Goal: Task Accomplishment & Management: Use online tool/utility

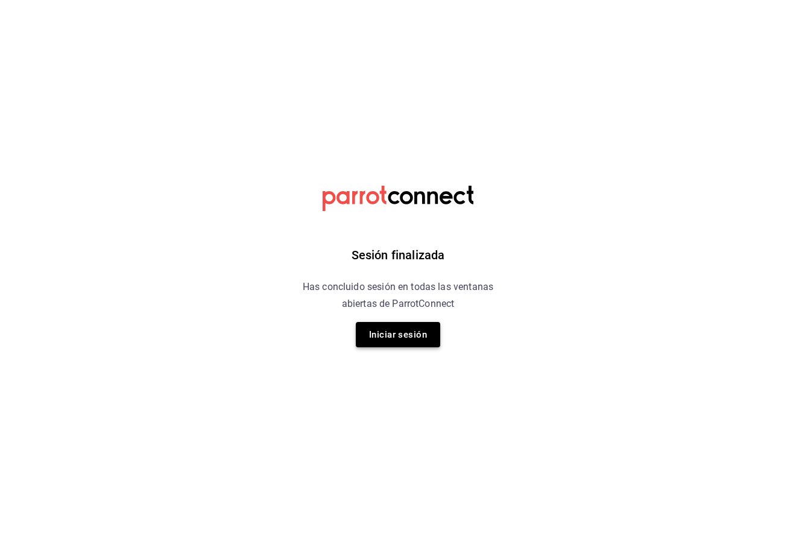
drag, startPoint x: 394, startPoint y: 350, endPoint x: 413, endPoint y: 330, distance: 26.9
click at [413, 330] on div "Sesión finalizada Has concluido sesión en todas las ventanas abiertas de Parrot…" at bounding box center [398, 266] width 304 height 533
click at [413, 330] on button "Iniciar sesión" at bounding box center [398, 334] width 84 height 25
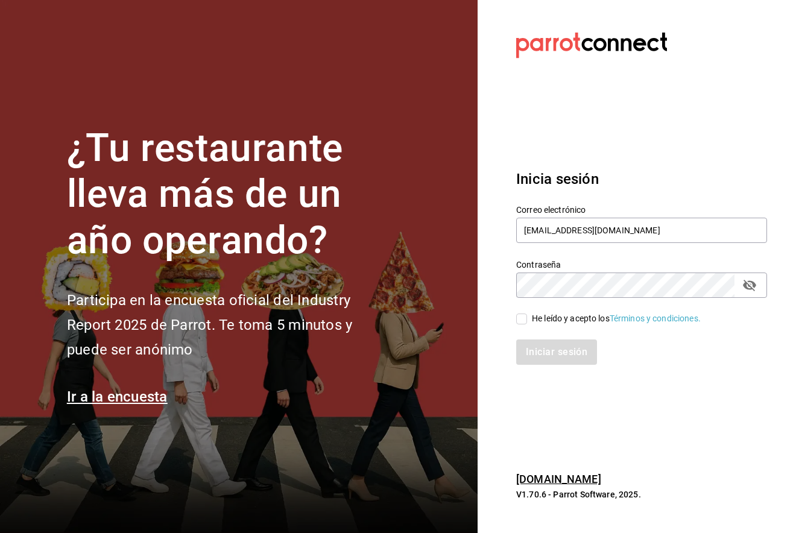
click at [543, 320] on div "He leído y acepto los Términos y condiciones." at bounding box center [616, 318] width 169 height 13
click at [527, 320] on input "He leído y acepto los Términos y condiciones." at bounding box center [521, 319] width 11 height 11
checkbox input "true"
click at [543, 359] on button "Iniciar sesión" at bounding box center [557, 351] width 82 height 25
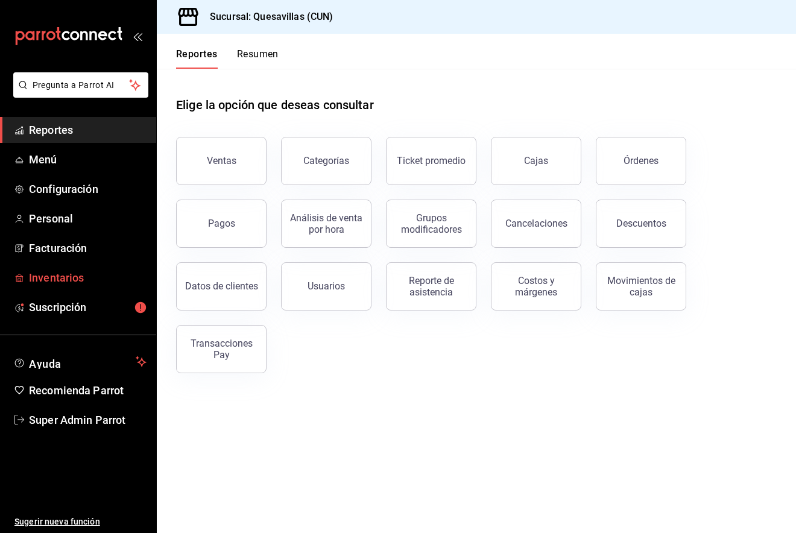
click at [60, 278] on span "Inventarios" at bounding box center [88, 278] width 118 height 16
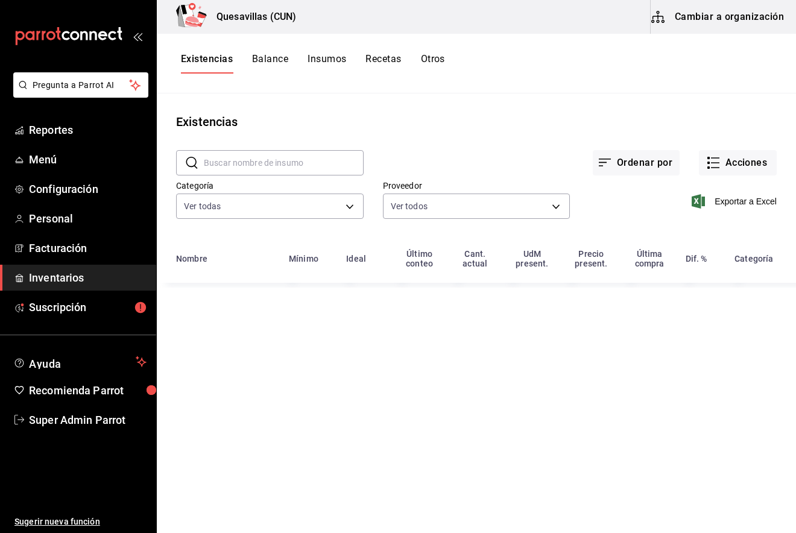
click at [235, 155] on input "text" at bounding box center [284, 163] width 160 height 24
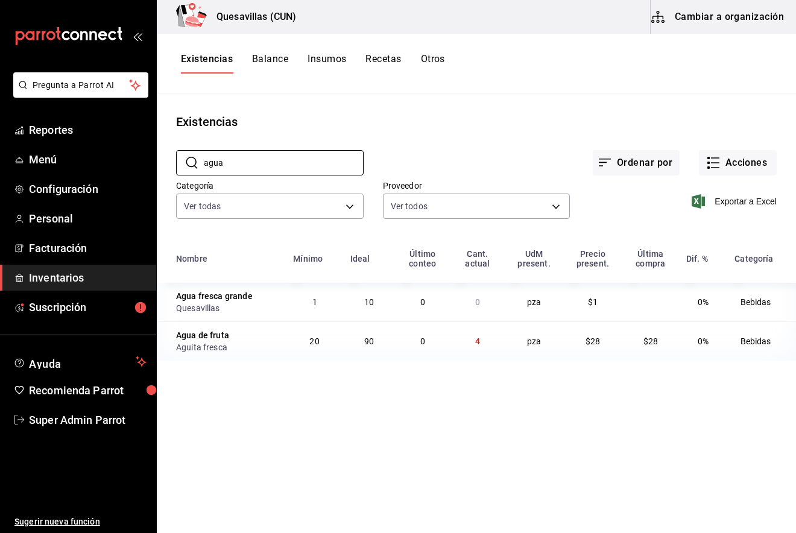
type input "agua"
click at [563, 69] on div "Existencias Balance Insumos Recetas Otros" at bounding box center [476, 63] width 639 height 21
click at [748, 166] on button "Acciones" at bounding box center [738, 162] width 78 height 25
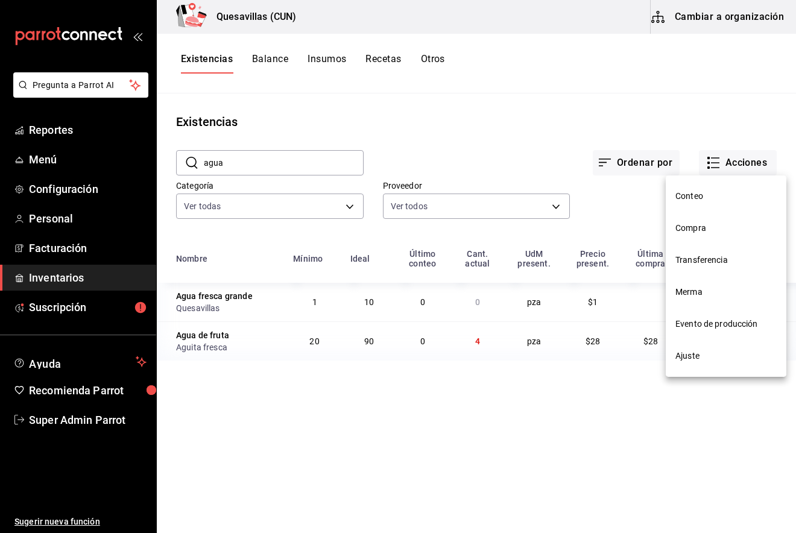
click at [714, 233] on span "Compra" at bounding box center [725, 228] width 101 height 13
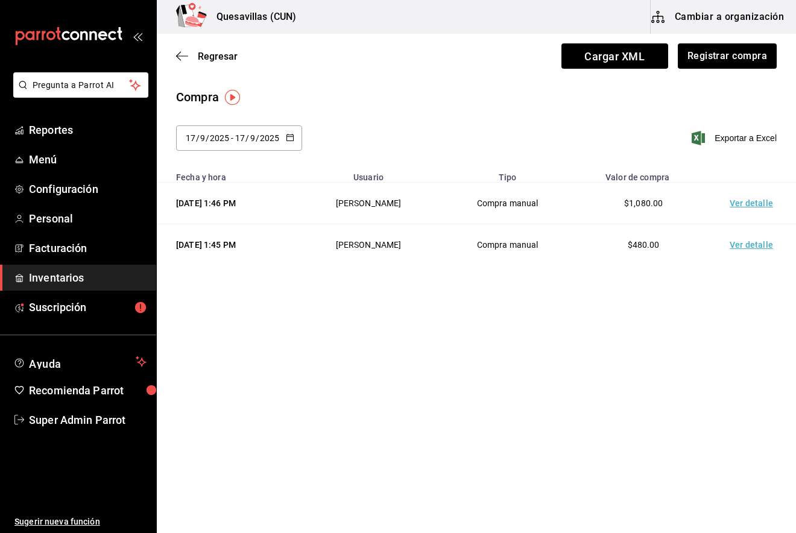
click at [264, 147] on div "2025-09-17 17 / 9 / 2025 - 2025-09-17 17 / 9 / 2025" at bounding box center [239, 137] width 126 height 25
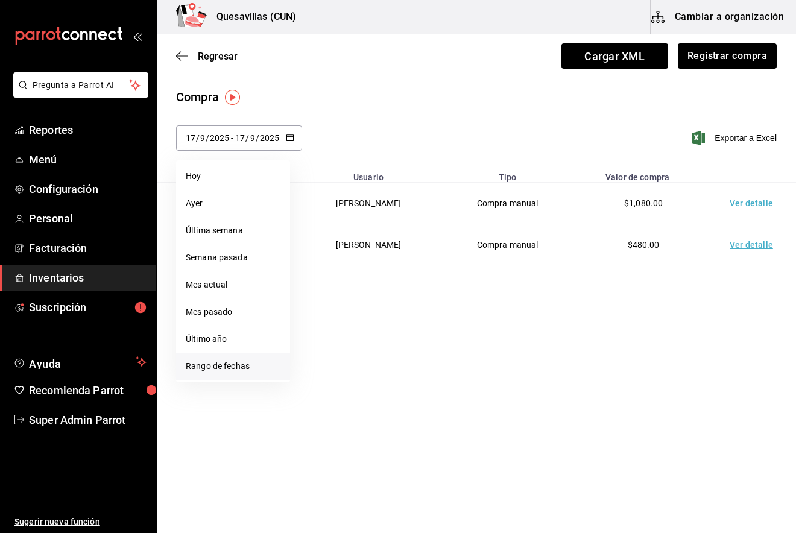
click at [224, 367] on li "Rango de fechas" at bounding box center [233, 366] width 114 height 27
